Goal: Task Accomplishment & Management: Use online tool/utility

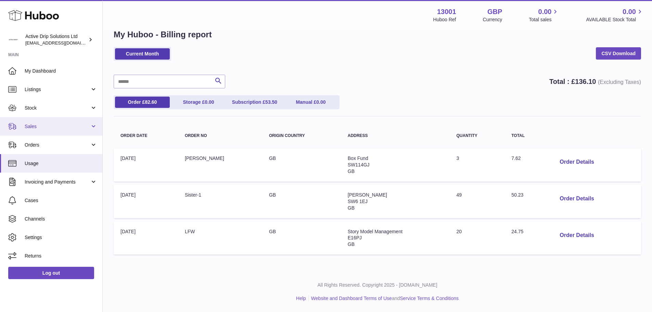
click at [49, 128] on span "Sales" at bounding box center [57, 126] width 65 height 7
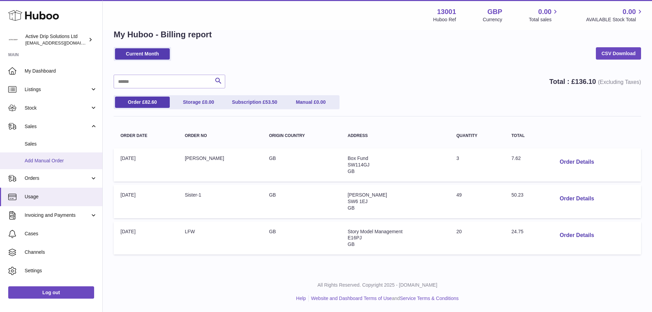
click at [54, 158] on span "Add Manual Order" at bounding box center [61, 160] width 73 height 7
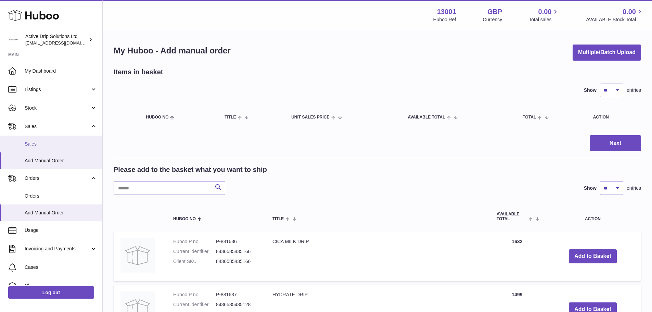
click at [37, 144] on span "Sales" at bounding box center [61, 144] width 73 height 7
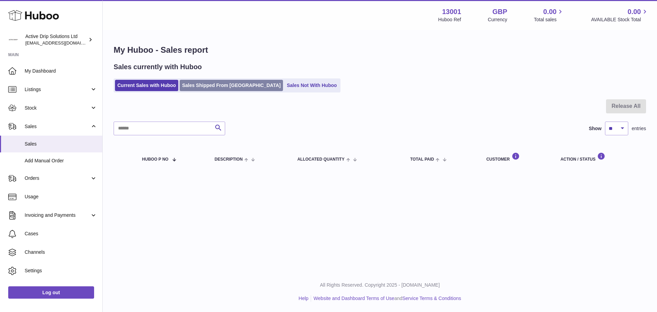
click at [221, 83] on link "Sales Shipped From [GEOGRAPHIC_DATA]" at bounding box center [231, 85] width 103 height 11
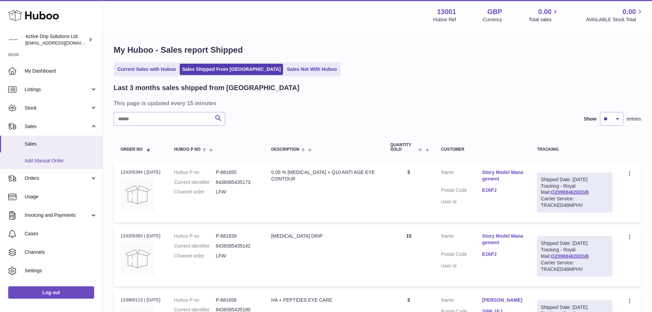
click at [53, 159] on span "Add Manual Order" at bounding box center [61, 160] width 73 height 7
